Goal: Find specific page/section: Find specific page/section

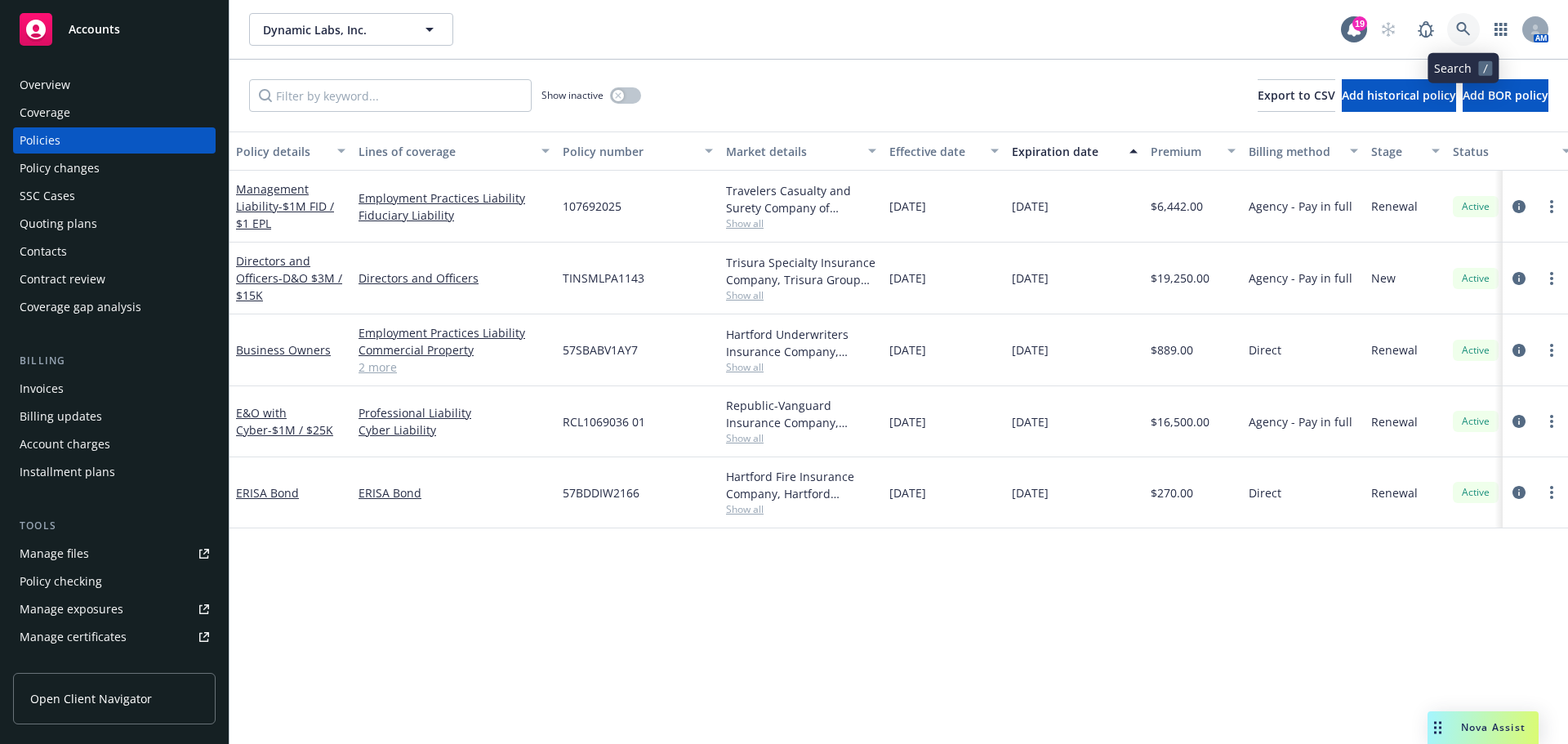
click at [1469, 29] on icon at bounding box center [1462, 29] width 15 height 15
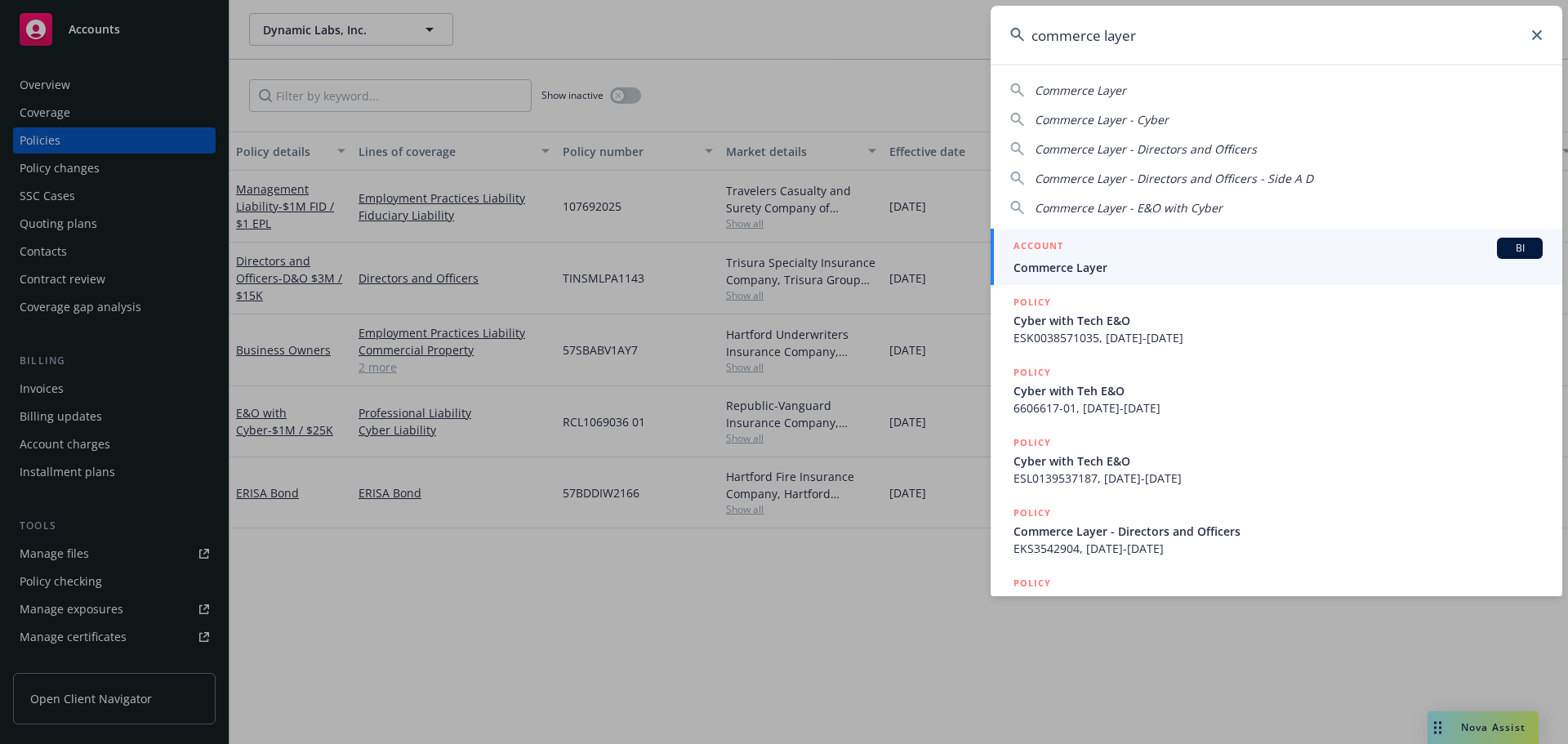
type input "commerce layer"
click at [1236, 276] on span "Commerce Layer" at bounding box center [1278, 267] width 529 height 17
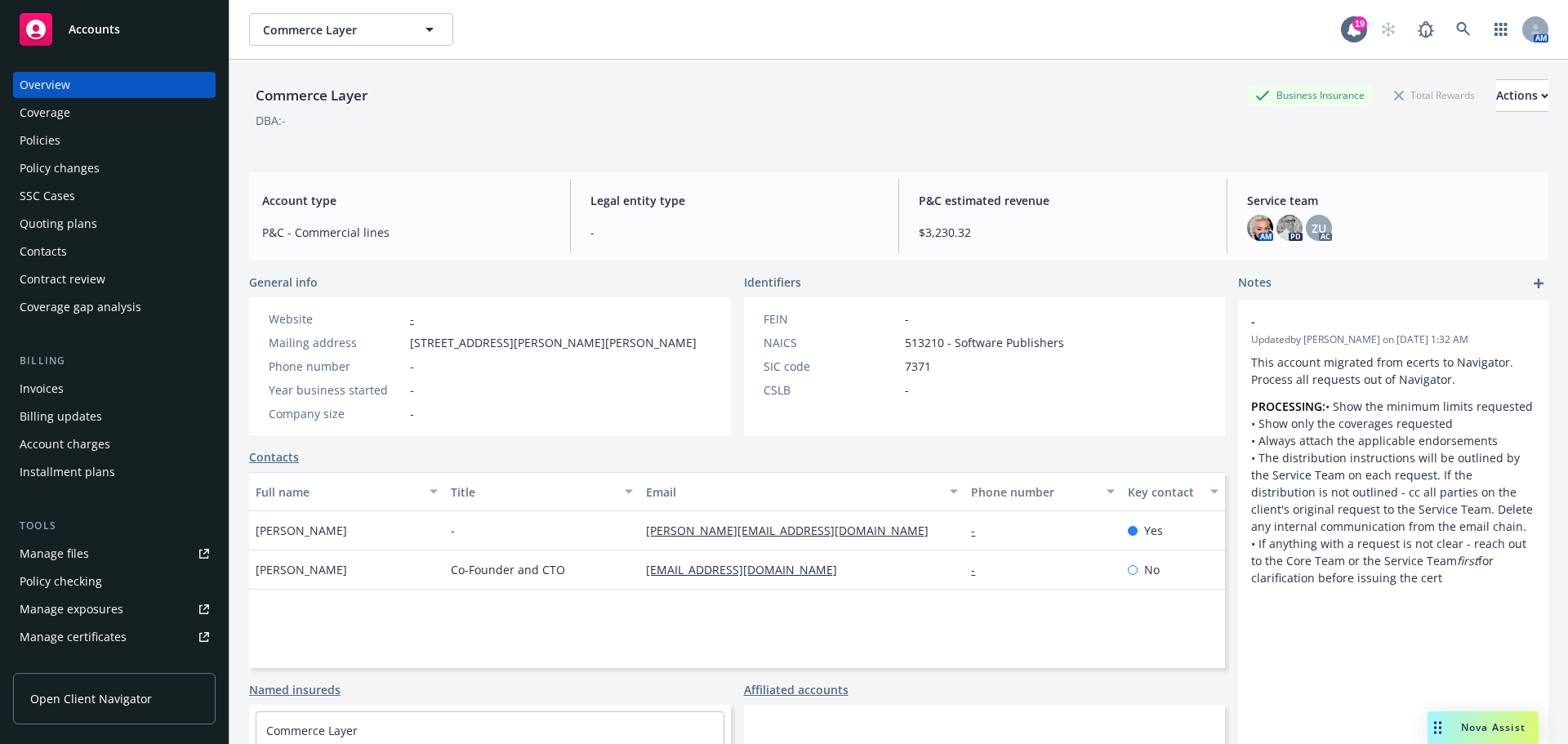
click at [115, 141] on div "Policies" at bounding box center [114, 140] width 189 height 26
